Goal: Register for event/course

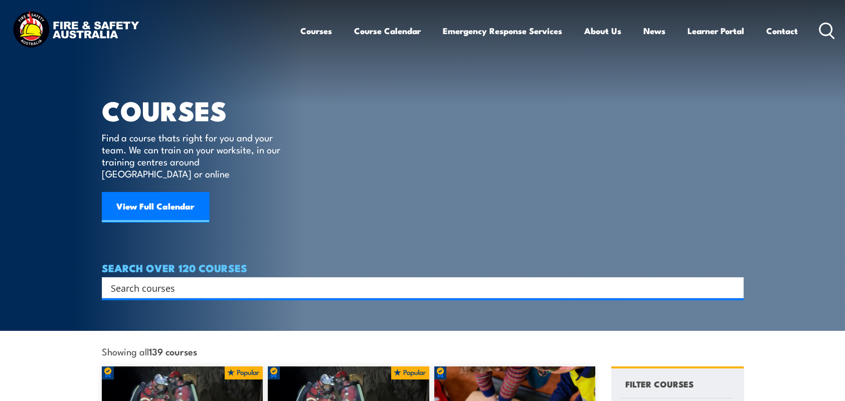
click at [273, 280] on input "Search input" at bounding box center [416, 287] width 611 height 15
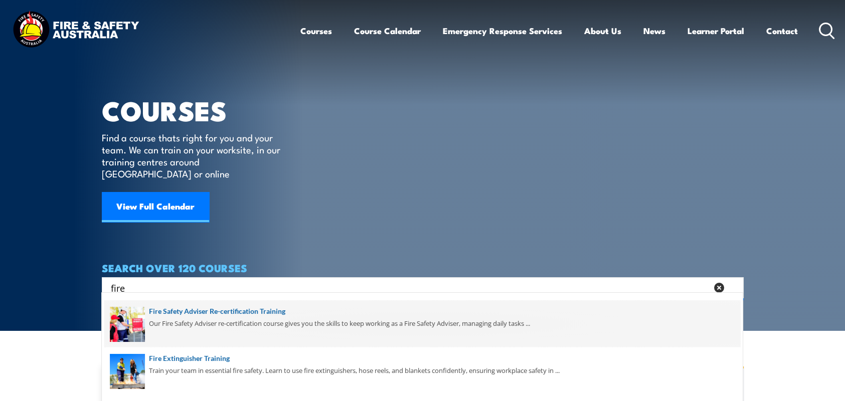
scroll to position [201, 0]
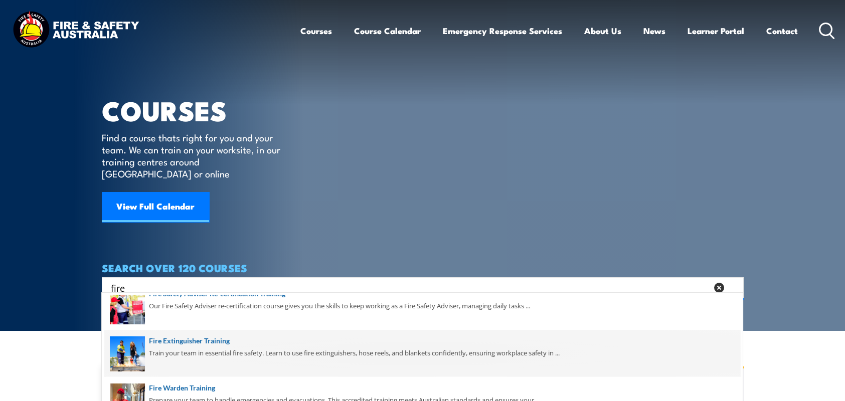
type input "fire"
click at [194, 335] on span at bounding box center [422, 353] width 636 height 47
click at [194, 336] on span at bounding box center [422, 353] width 636 height 47
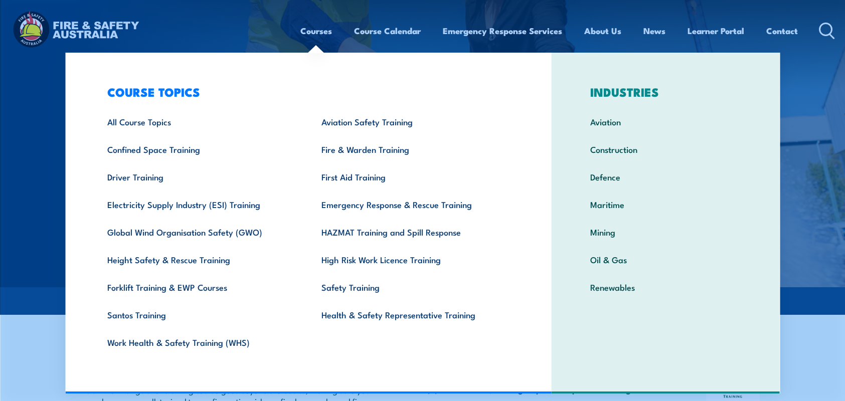
click at [231, 41] on div "Courses Course Calendar Emergency Response Services Services Overview Emergency…" at bounding box center [422, 30] width 825 height 43
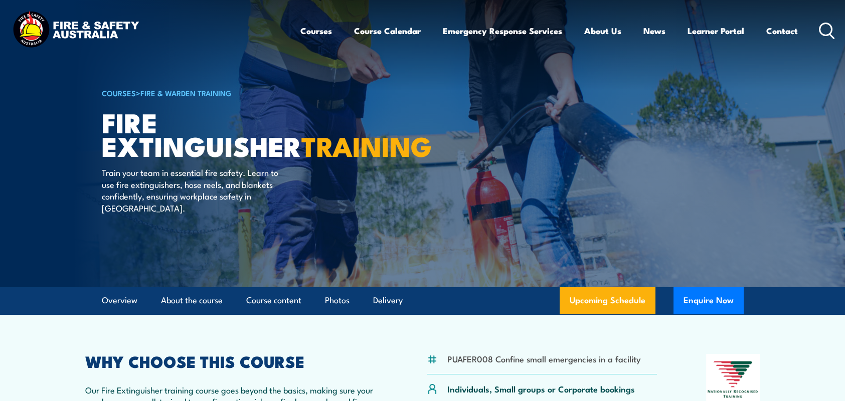
click at [817, 27] on div "Courses Course Calendar Emergency Response Services Services Overview Emergency…" at bounding box center [567, 30] width 535 height 43
click at [822, 32] on icon at bounding box center [827, 31] width 16 height 17
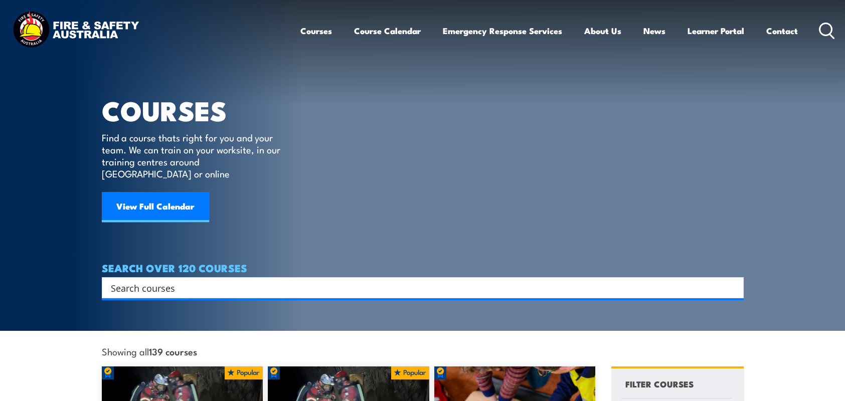
click at [288, 280] on input "Search input" at bounding box center [416, 287] width 611 height 15
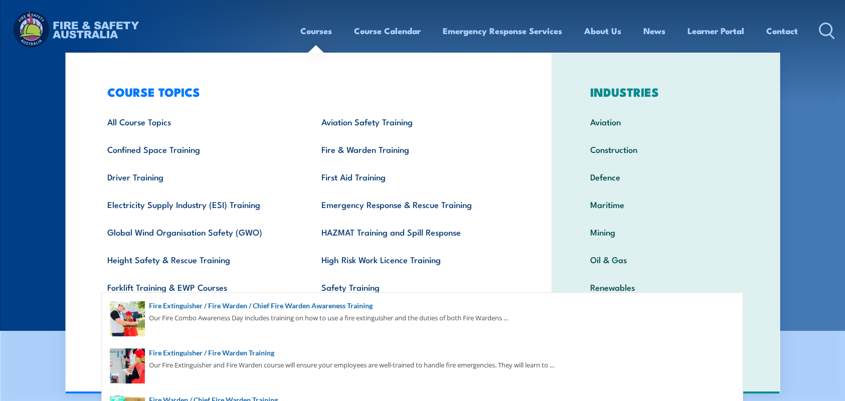
type input "fire"
click at [315, 29] on link "Courses" at bounding box center [316, 31] width 32 height 27
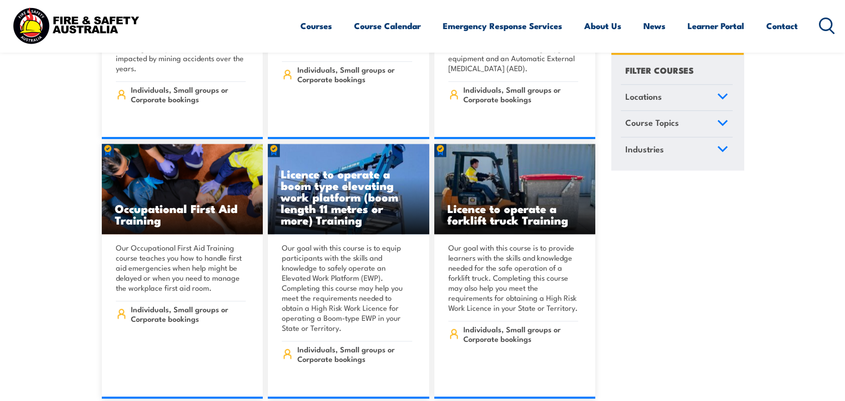
scroll to position [6622, 0]
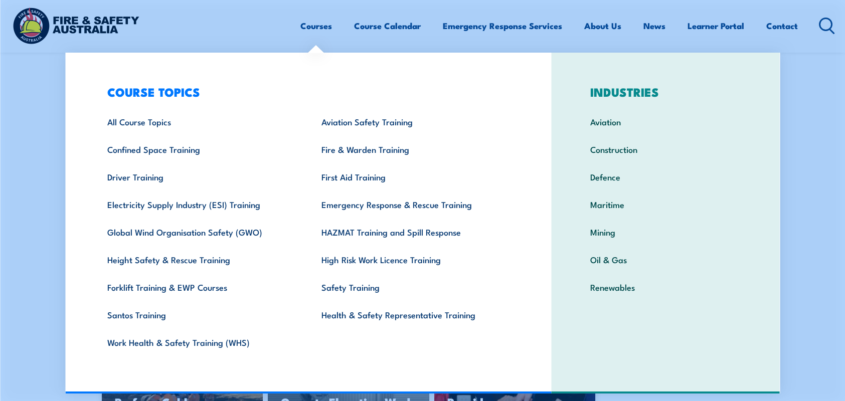
click at [317, 24] on link "Courses" at bounding box center [316, 26] width 32 height 27
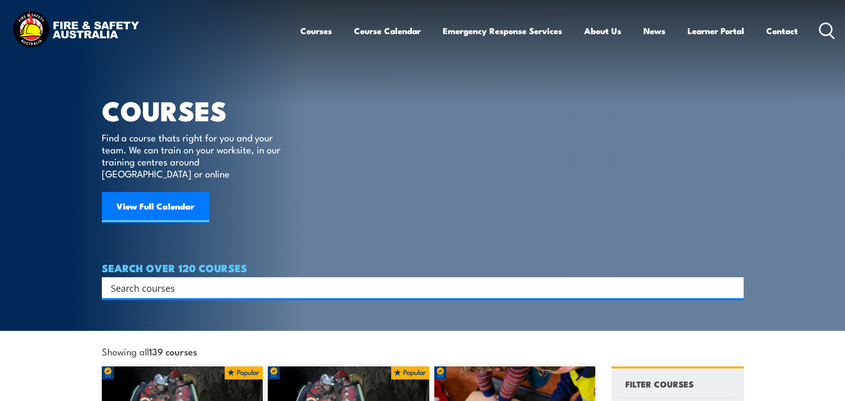
click at [332, 280] on input "Search input" at bounding box center [416, 287] width 611 height 15
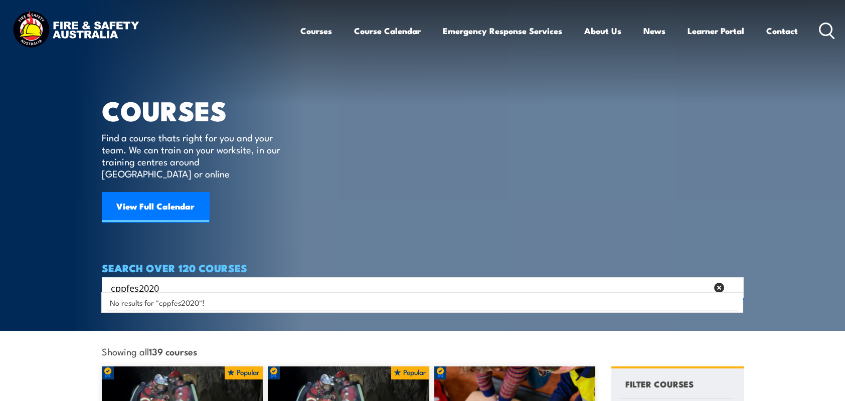
type input "cppfes2020"
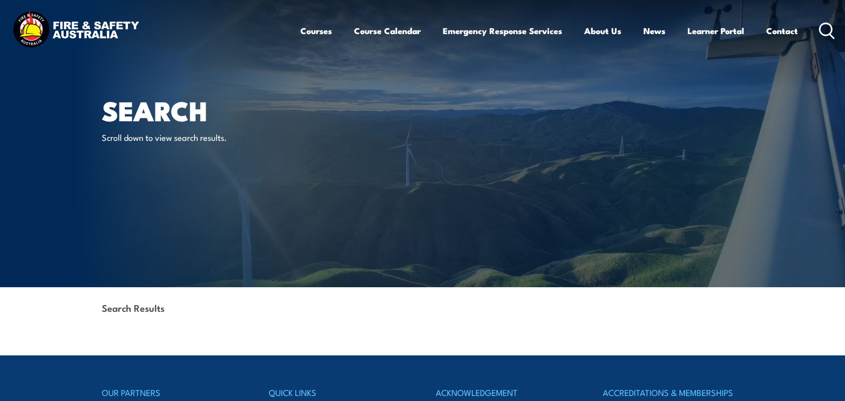
click at [826, 32] on icon at bounding box center [827, 31] width 16 height 17
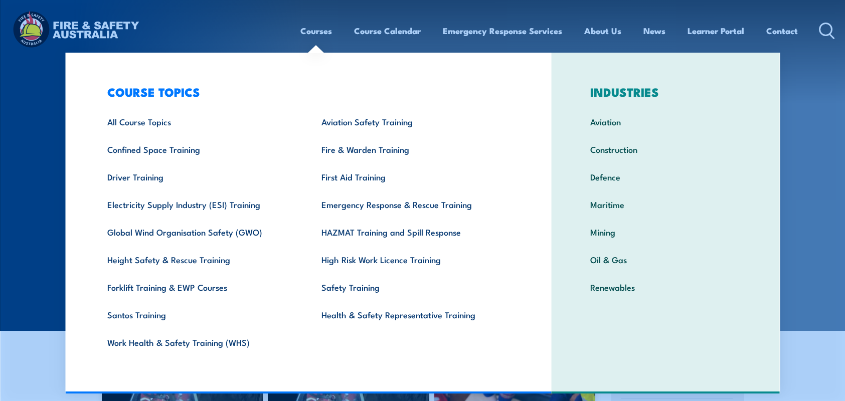
click at [66, 245] on div "COURSE TOPICS All Course Topics Aviation Safety Training Confined Space Trainin…" at bounding box center [308, 223] width 487 height 341
click at [50, 245] on section "COURSES Find a course thats right for you and your team. We can train on your w…" at bounding box center [422, 165] width 845 height 331
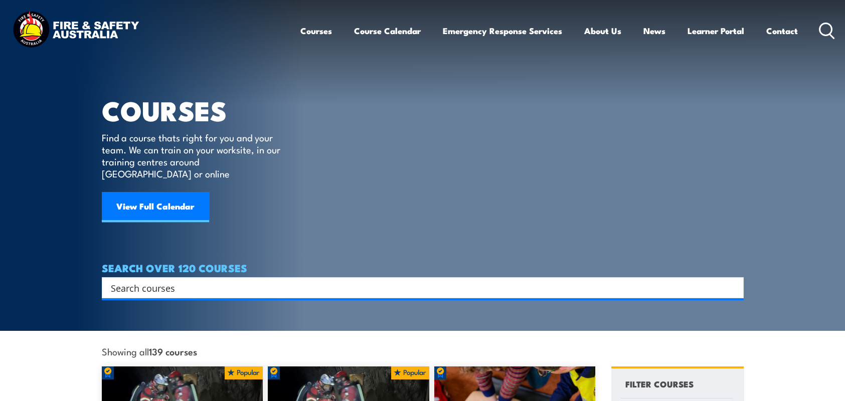
click at [218, 280] on input "Search input" at bounding box center [416, 287] width 611 height 15
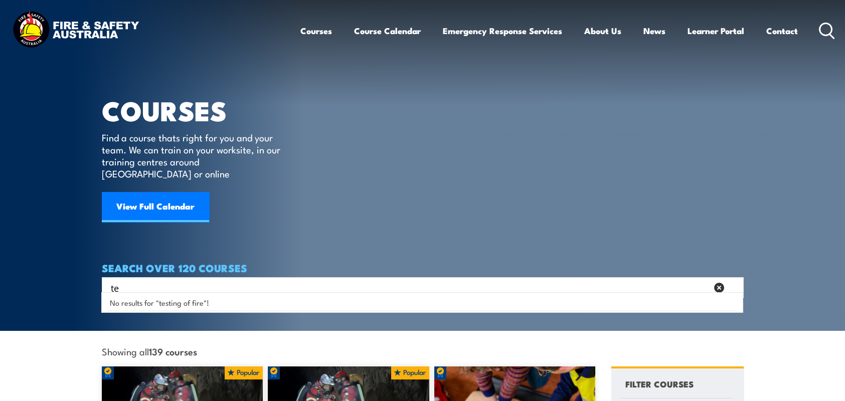
type input "t"
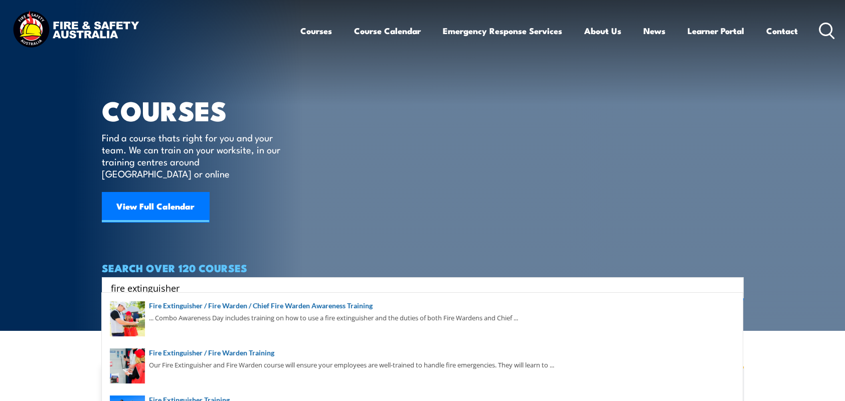
type input "fire extinguishers"
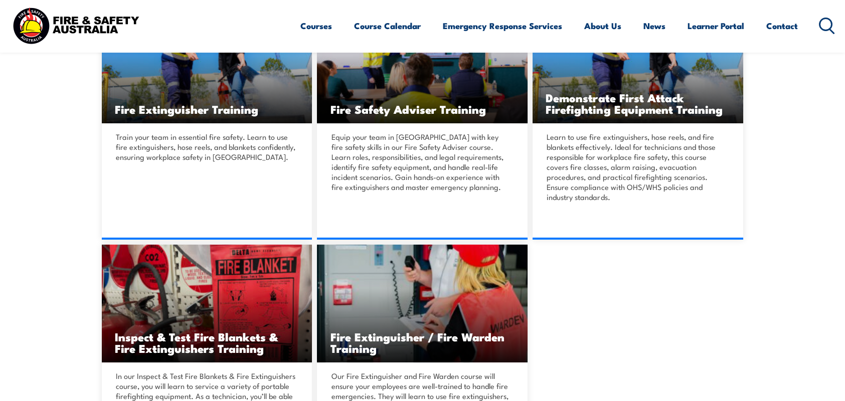
scroll to position [351, 0]
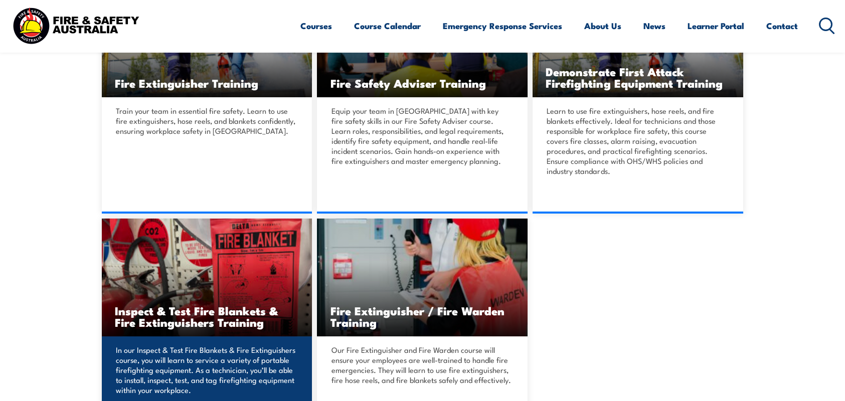
click at [220, 305] on h3 "Inspect & Test Fire Blankets & Fire Extinguishers Training" at bounding box center [207, 316] width 185 height 23
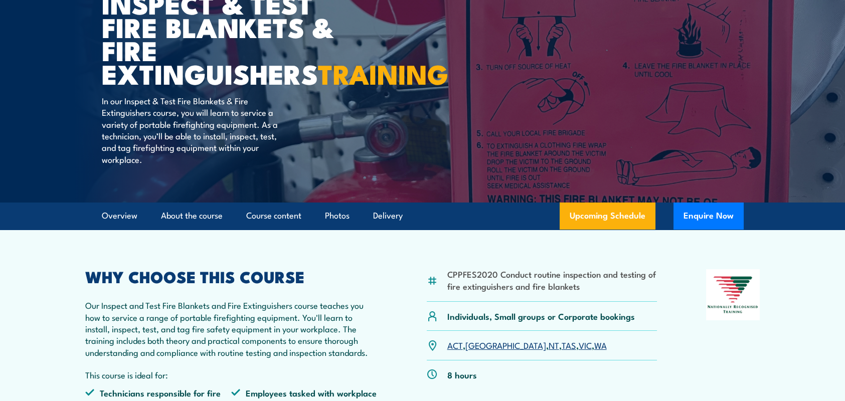
scroll to position [151, 0]
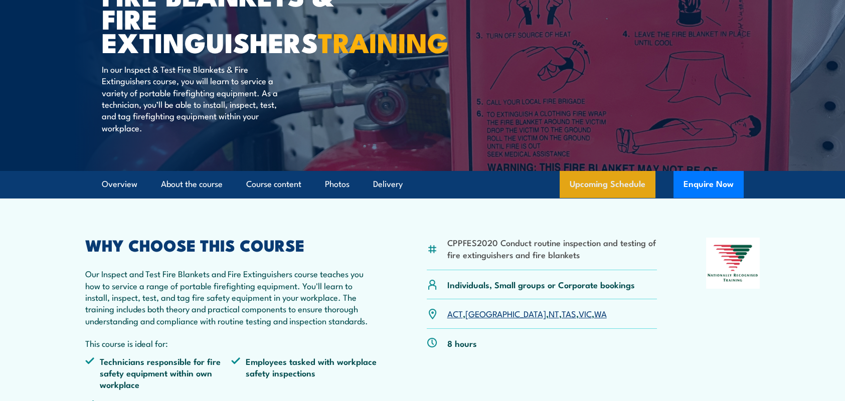
click at [606, 198] on link "Upcoming Schedule" at bounding box center [608, 184] width 96 height 27
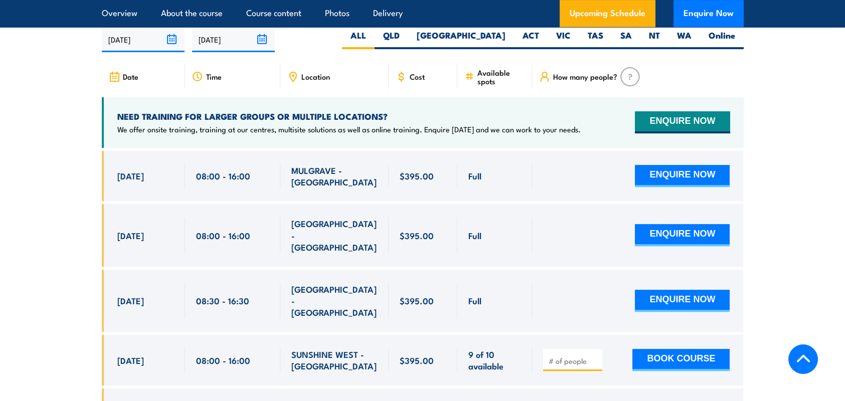
scroll to position [1863, 0]
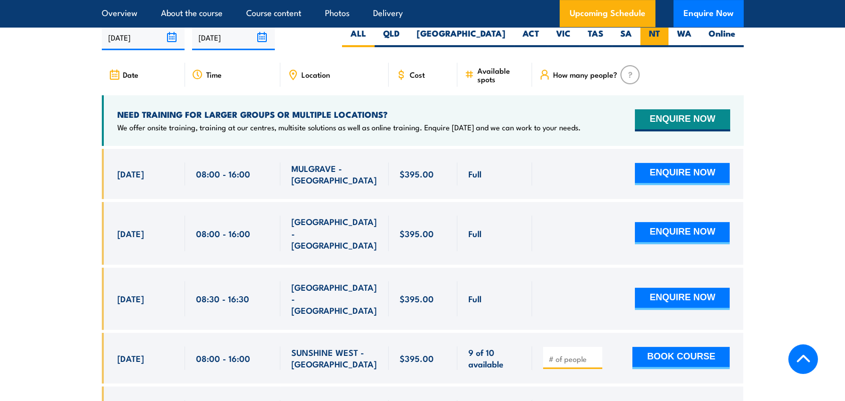
click at [649, 47] on label "NT" at bounding box center [655, 38] width 28 height 20
click at [660, 34] on input "NT" at bounding box center [663, 31] width 7 height 7
radio input "true"
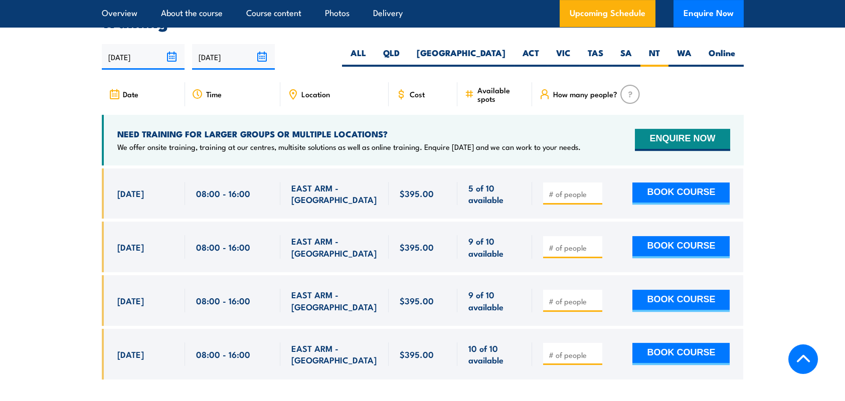
scroll to position [1863, 0]
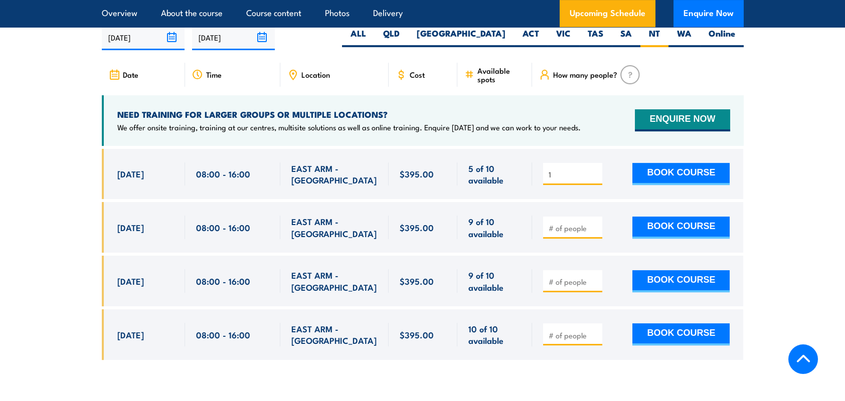
click at [594, 180] on input "1" at bounding box center [574, 175] width 50 height 10
type input "2"
click at [594, 180] on input "2" at bounding box center [574, 175] width 50 height 10
click at [770, 176] on section "UPCOMING SCHEDULE FOR - "Inspect and test fire blankets and fire extinguishers …" at bounding box center [422, 177] width 845 height 395
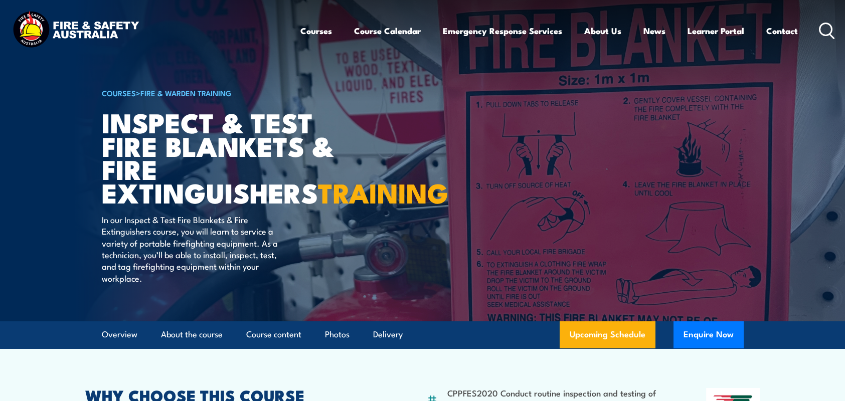
scroll to position [0, 0]
